Goal: Check status: Check status

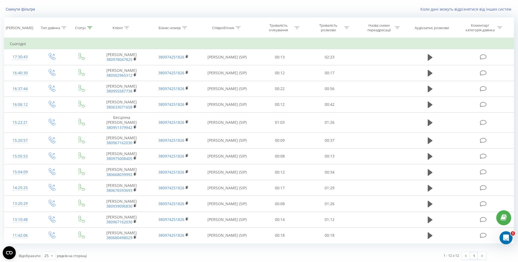
scroll to position [34, 0]
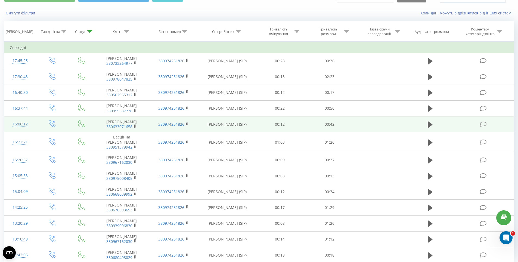
scroll to position [50, 0]
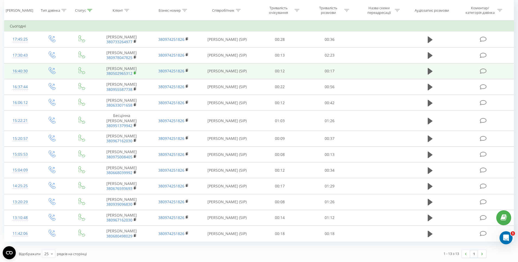
click at [136, 73] on rect at bounding box center [135, 73] width 2 height 2
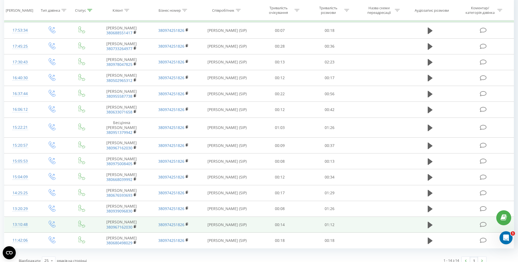
scroll to position [66, 0]
